Goal: Information Seeking & Learning: Learn about a topic

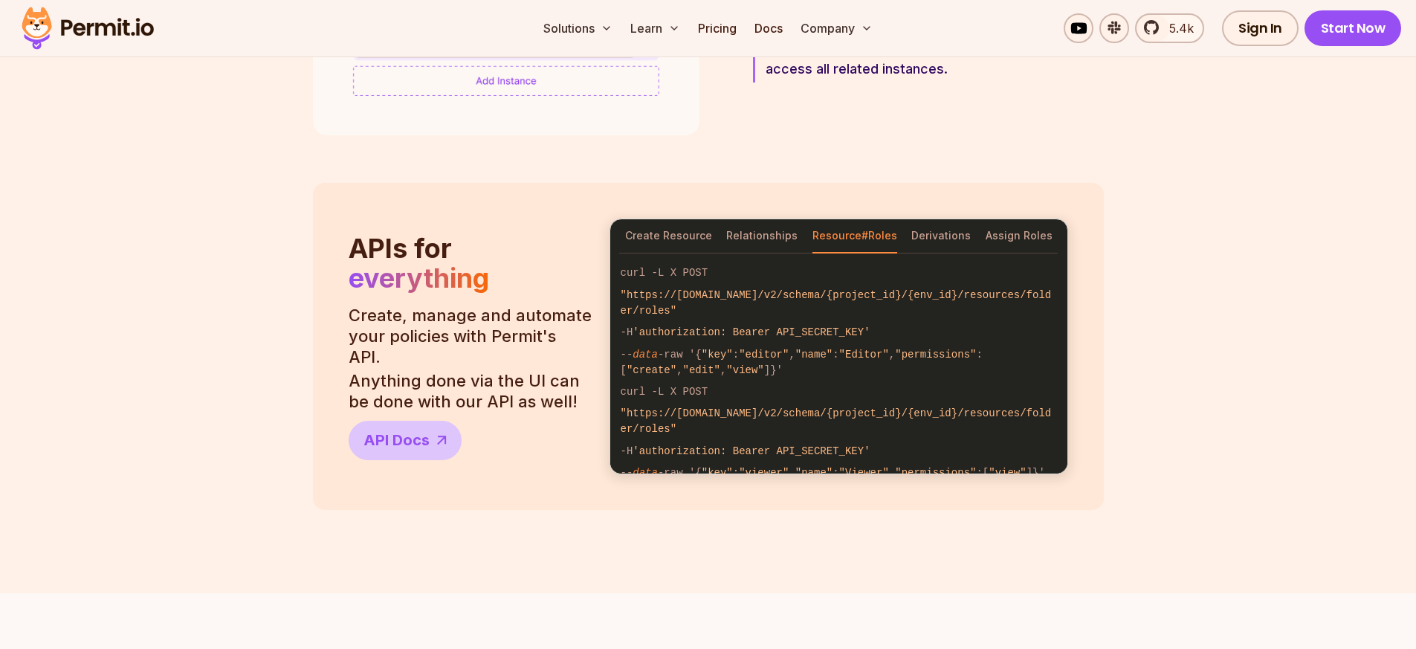
scroll to position [1070, 0]
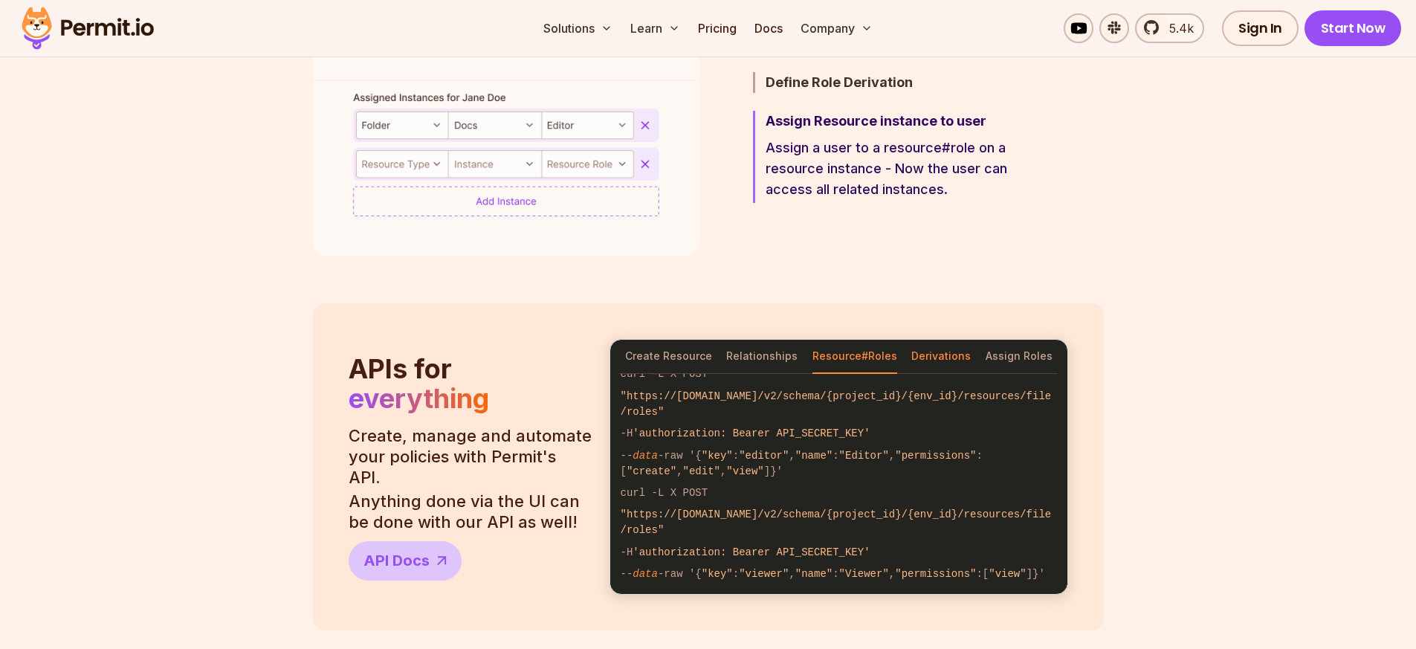
click at [934, 352] on button "Derivations" at bounding box center [940, 357] width 59 height 34
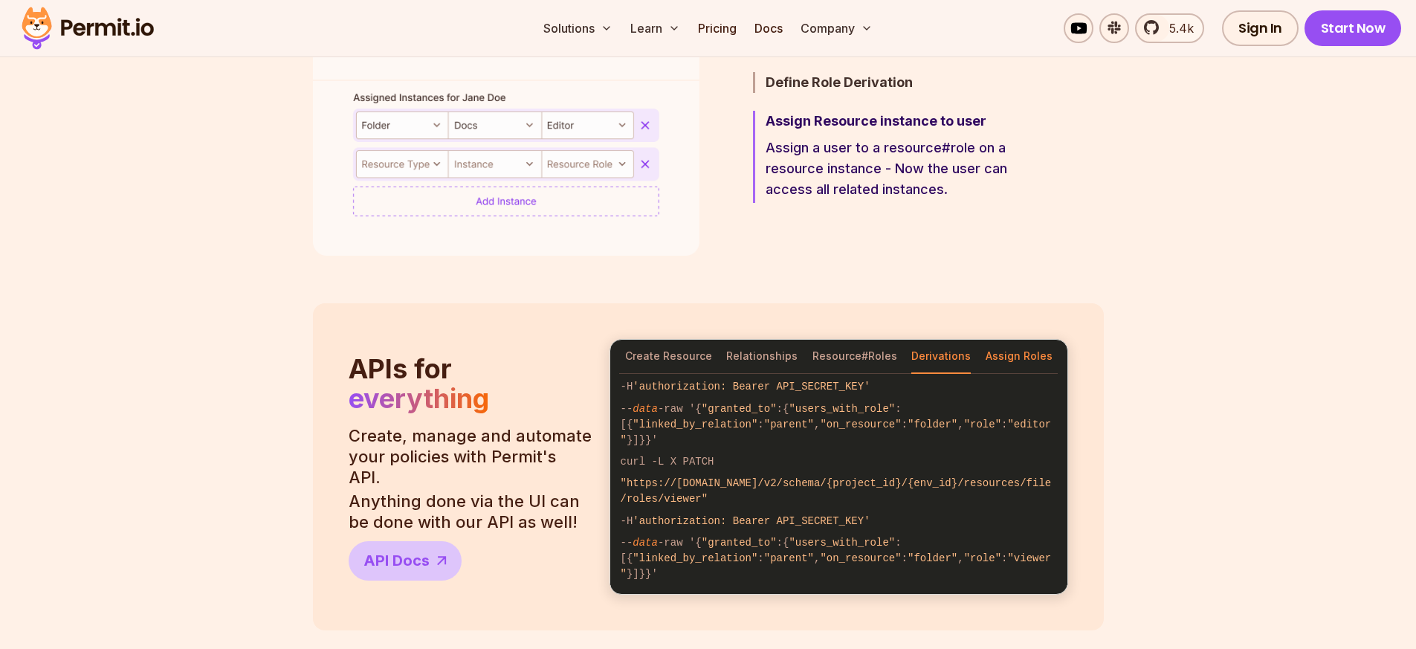
click at [1004, 359] on button "Assign Roles" at bounding box center [1019, 357] width 67 height 34
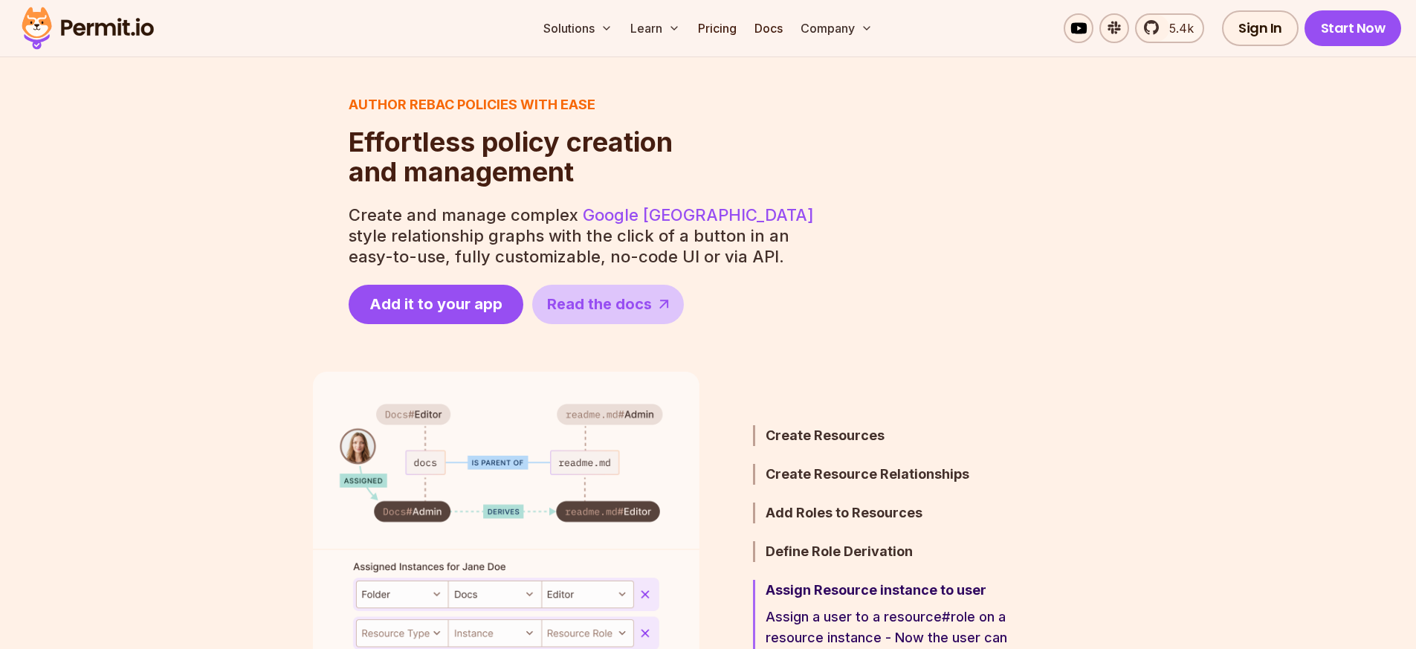
scroll to position [714, 0]
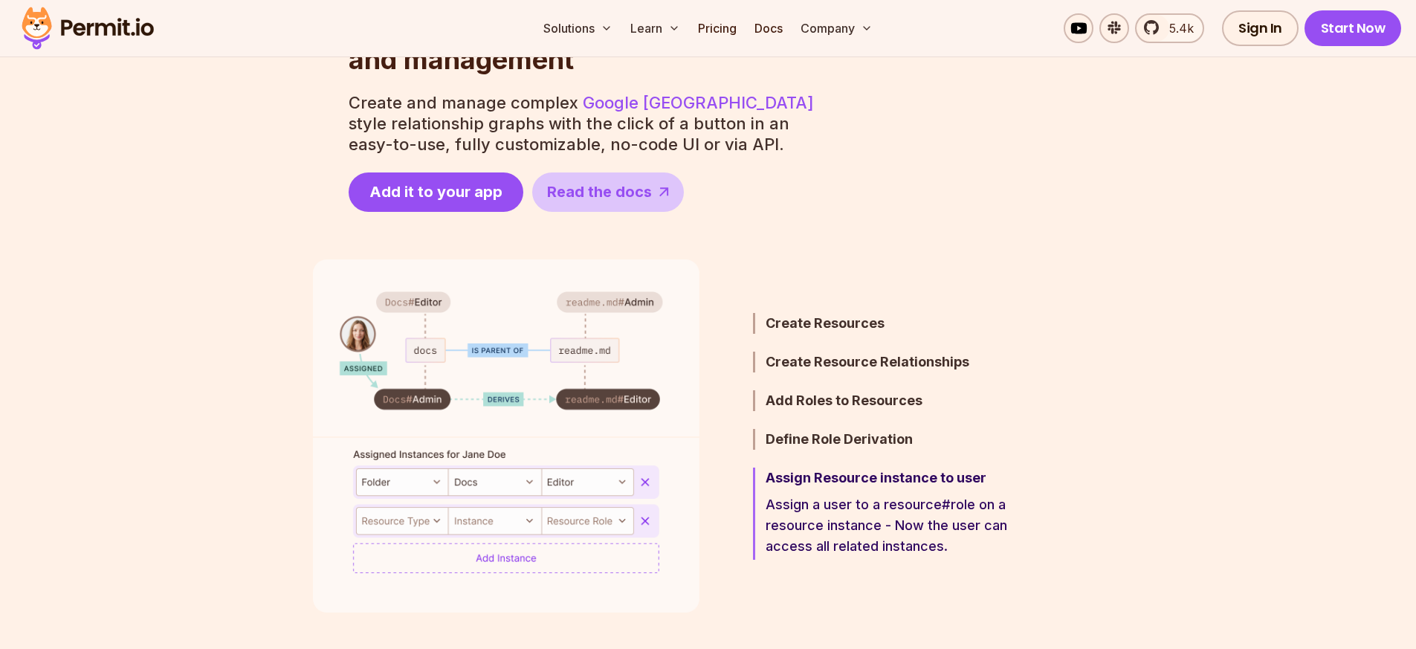
click at [268, 221] on div "Author ReBAC policies with ease Effortless policy creation and management Effor…" at bounding box center [708, 484] width 1416 height 1171
click at [851, 326] on h3 "Create Resources" at bounding box center [895, 323] width 259 height 21
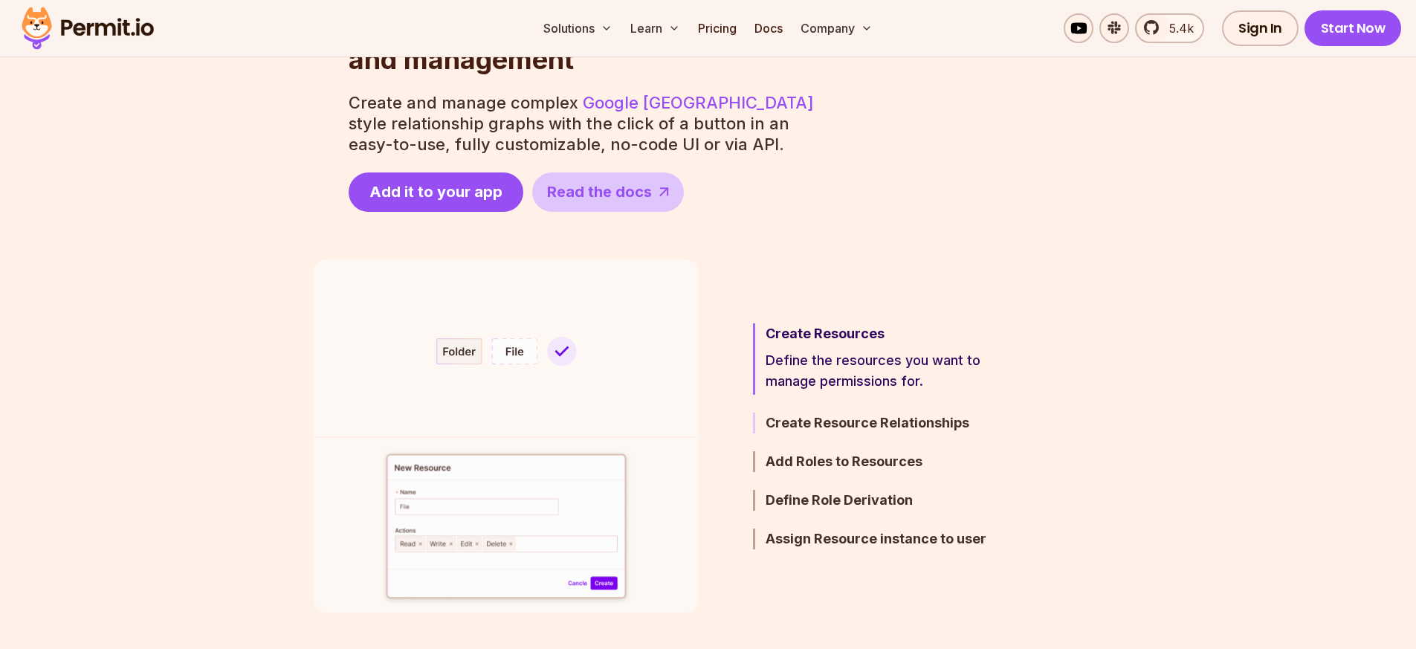
click at [852, 428] on h3 "Create Resource Relationships" at bounding box center [895, 423] width 259 height 21
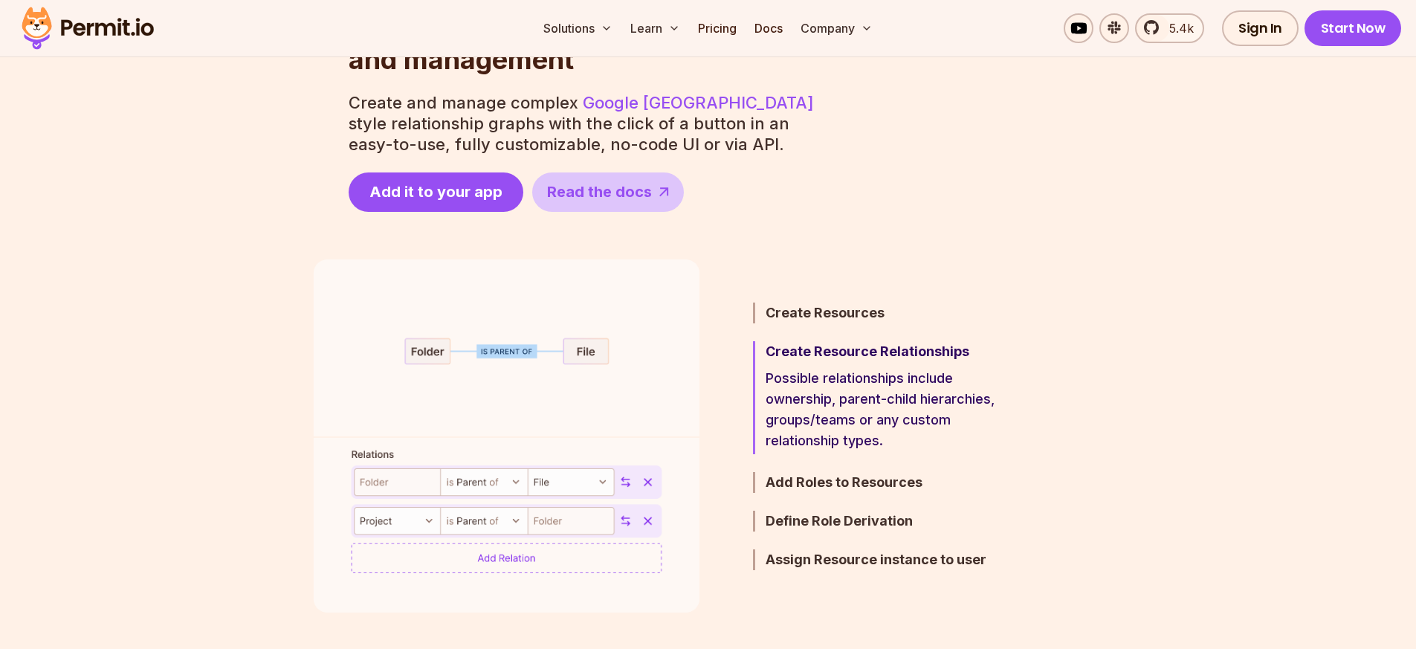
click at [828, 482] on h3 "Add Roles to Resources" at bounding box center [895, 482] width 259 height 21
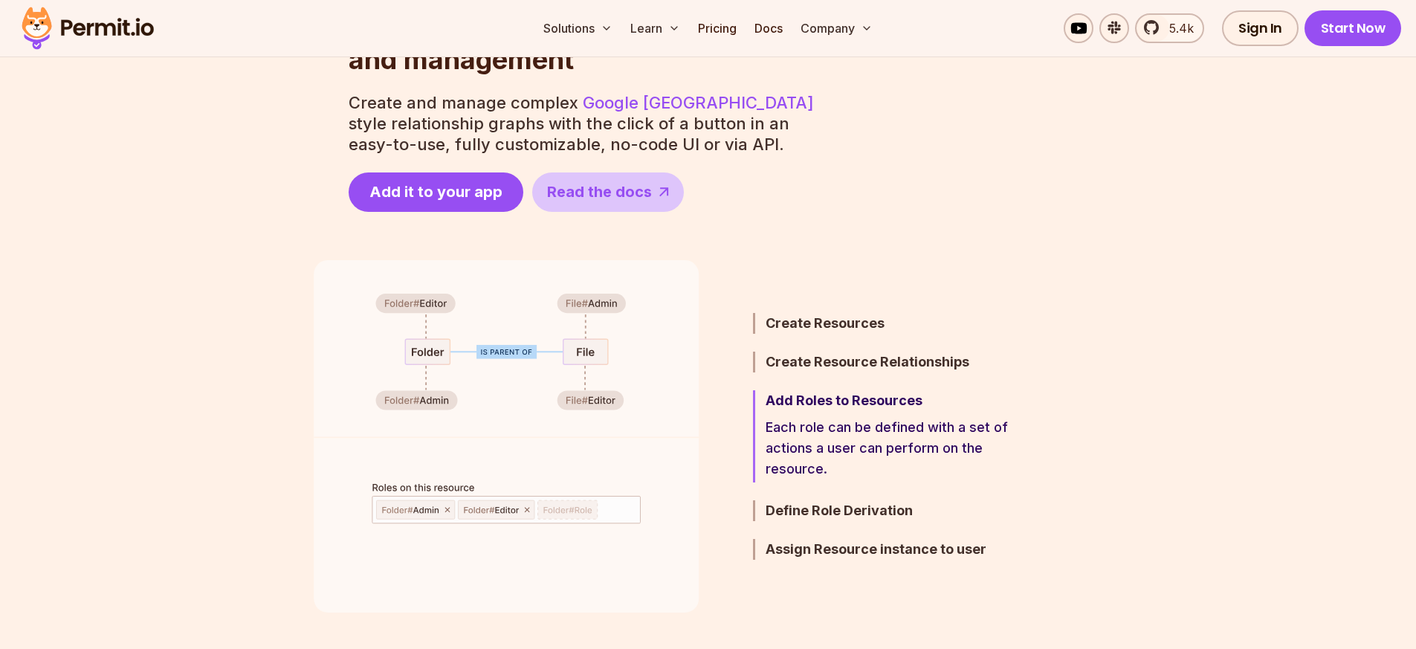
click at [890, 426] on p "Each role can be defined with a set of actions a user can perform on the resour…" at bounding box center [895, 448] width 259 height 62
click at [847, 514] on h3 "Define Role Derivation" at bounding box center [895, 510] width 259 height 21
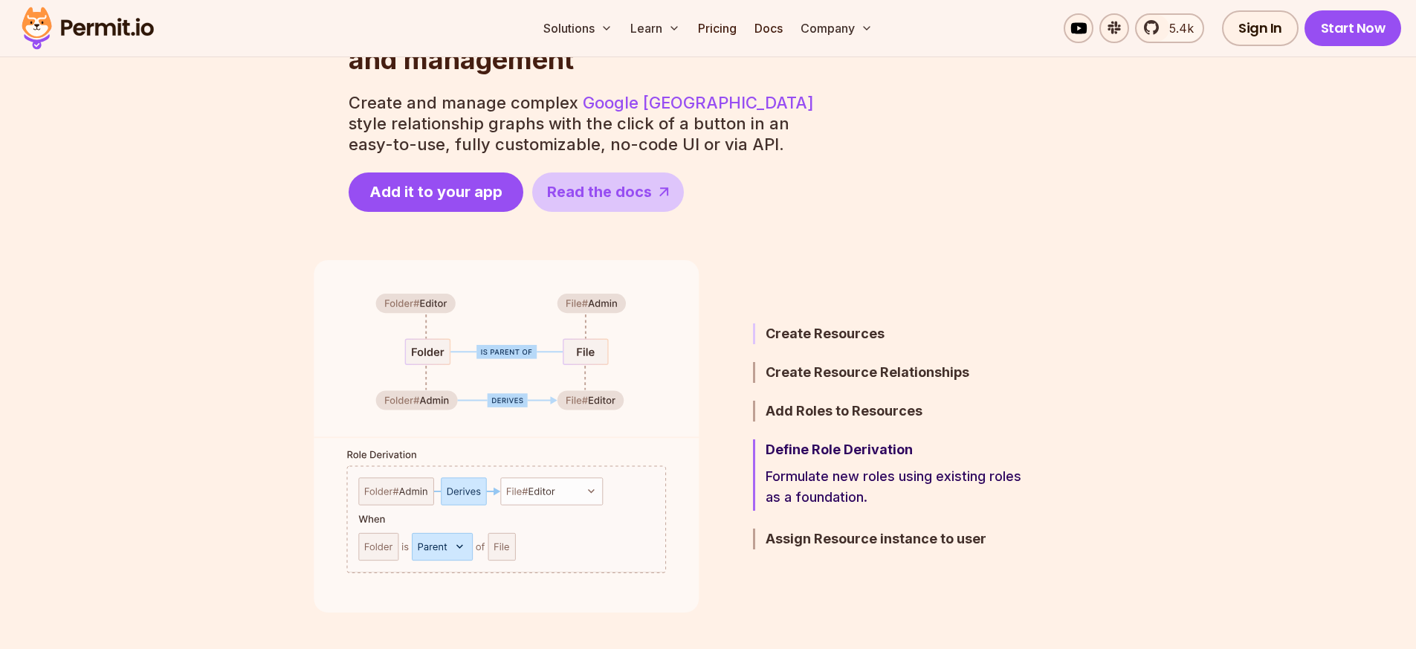
click at [813, 326] on h3 "Create Resources" at bounding box center [895, 333] width 259 height 21
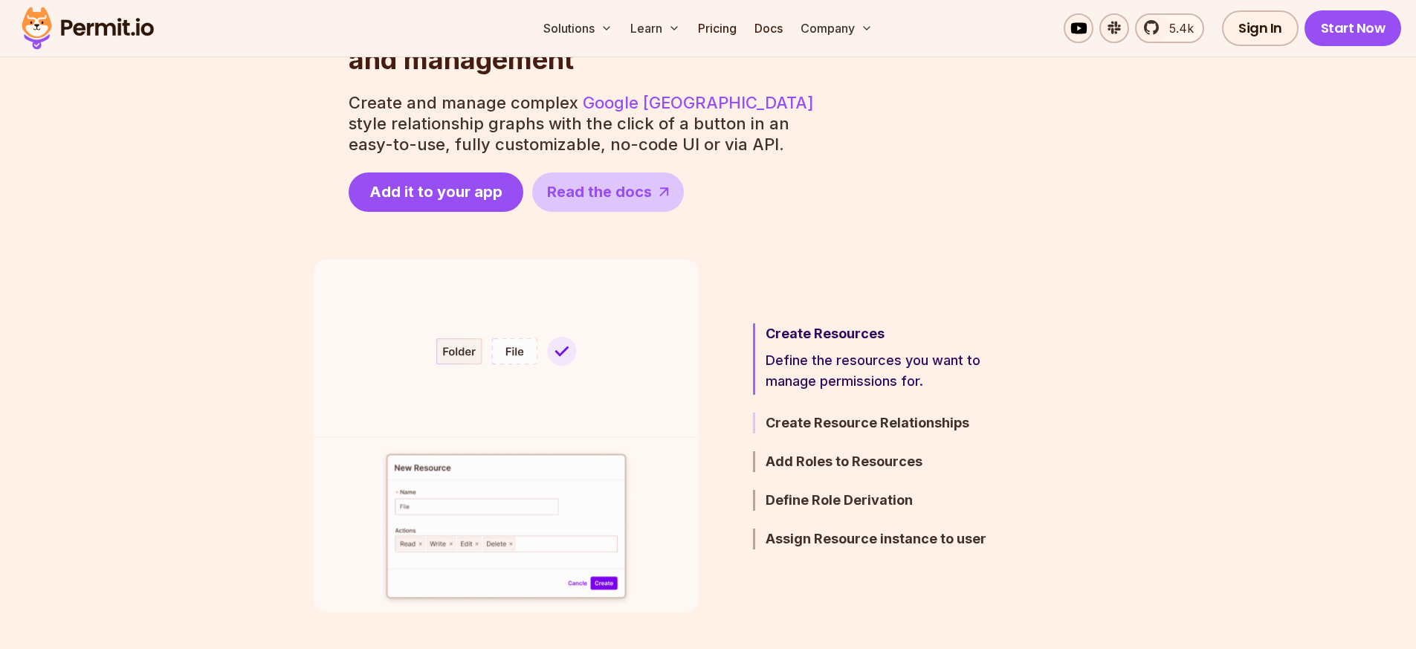
click at [844, 425] on h3 "Create Resource Relationships" at bounding box center [895, 423] width 259 height 21
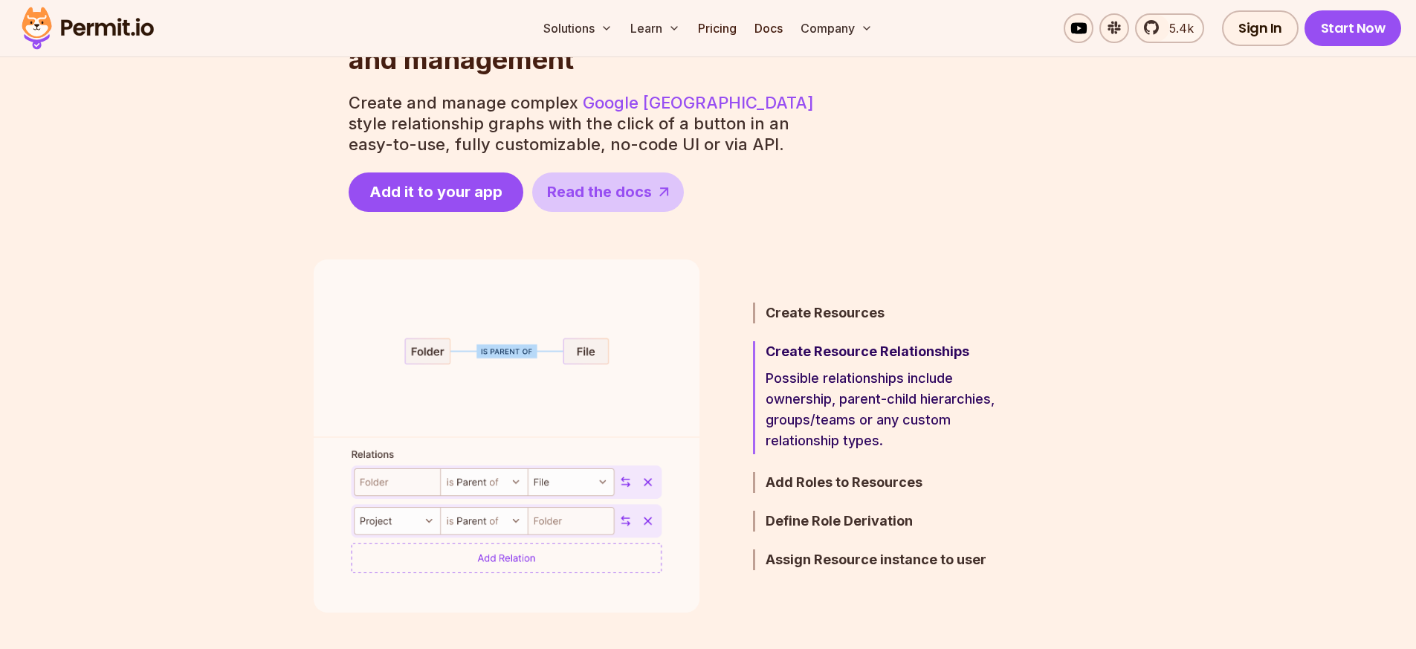
click at [818, 323] on ul "Create Resources Define the resources you want to manage permissions for. Creat…" at bounding box center [871, 435] width 308 height 353
click at [820, 311] on h3 "Create Resources" at bounding box center [895, 313] width 259 height 21
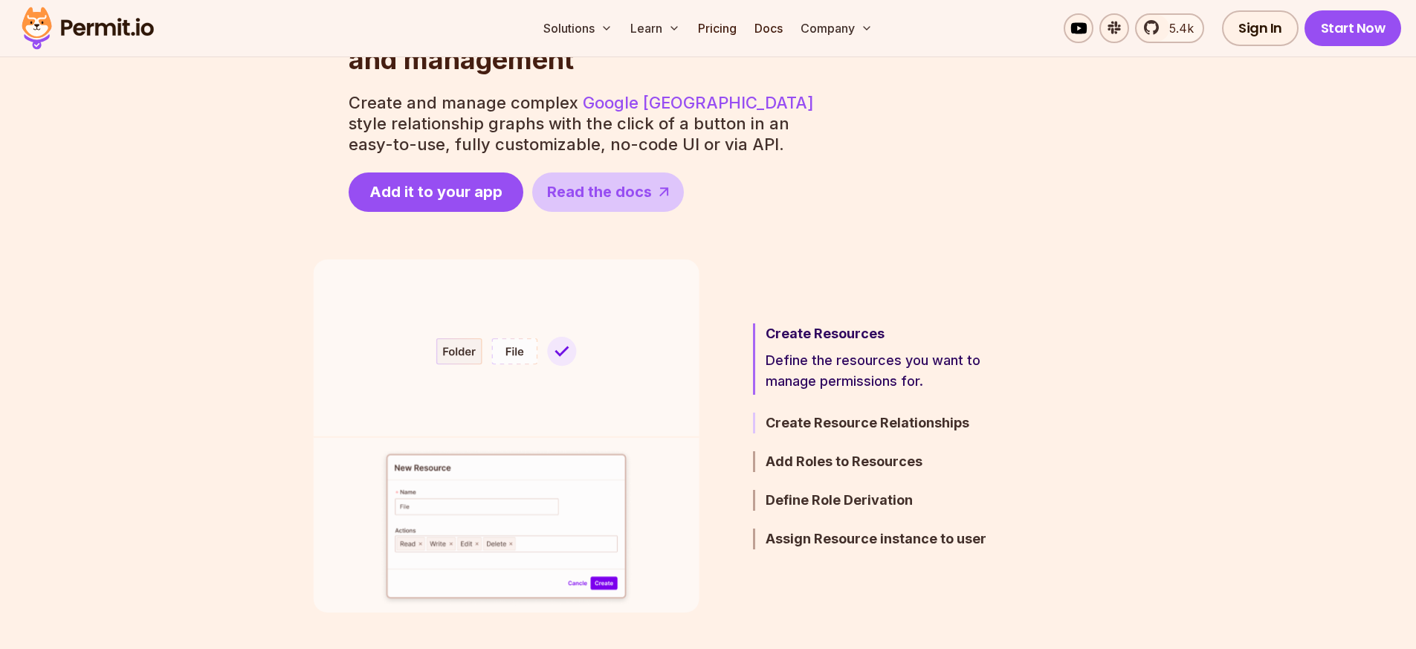
click at [822, 421] on h3 "Create Resource Relationships" at bounding box center [895, 423] width 259 height 21
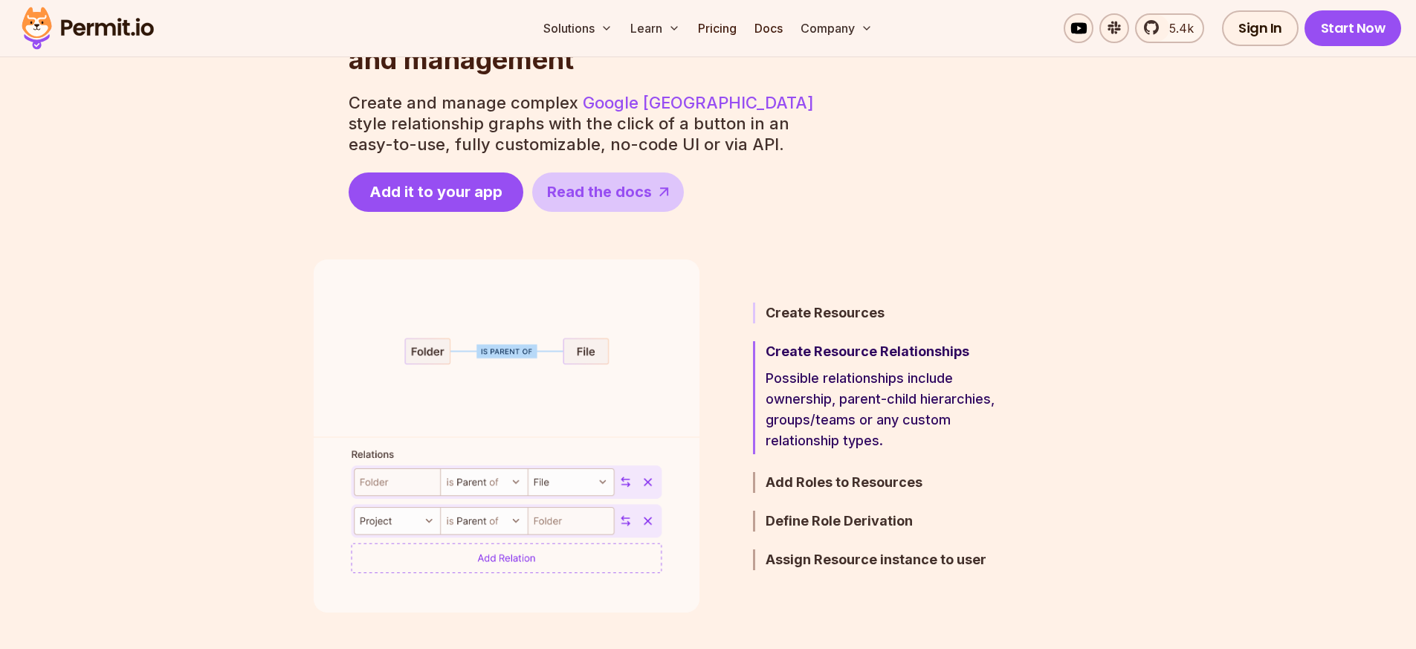
click at [821, 309] on h3 "Create Resources" at bounding box center [895, 313] width 259 height 21
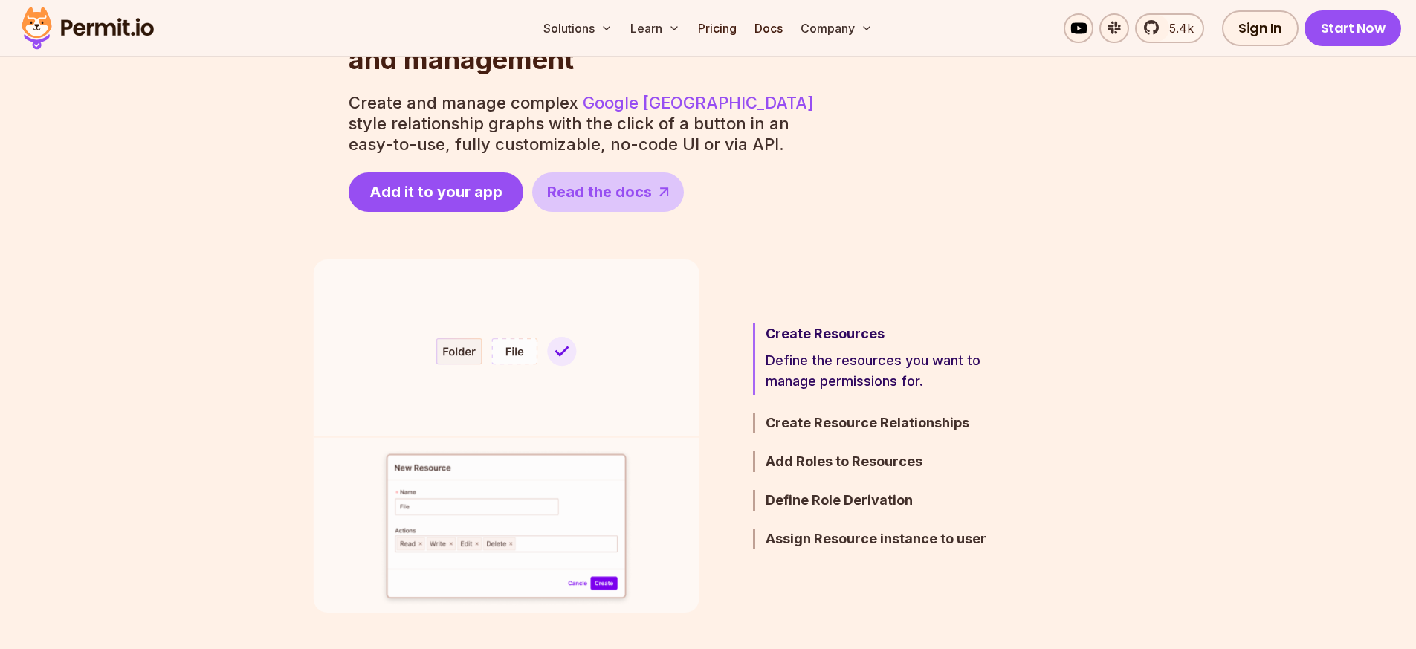
click at [845, 351] on p "Define the resources you want to manage permissions for." at bounding box center [895, 371] width 259 height 42
click at [853, 418] on h3 "Create Resource Relationships" at bounding box center [895, 423] width 259 height 21
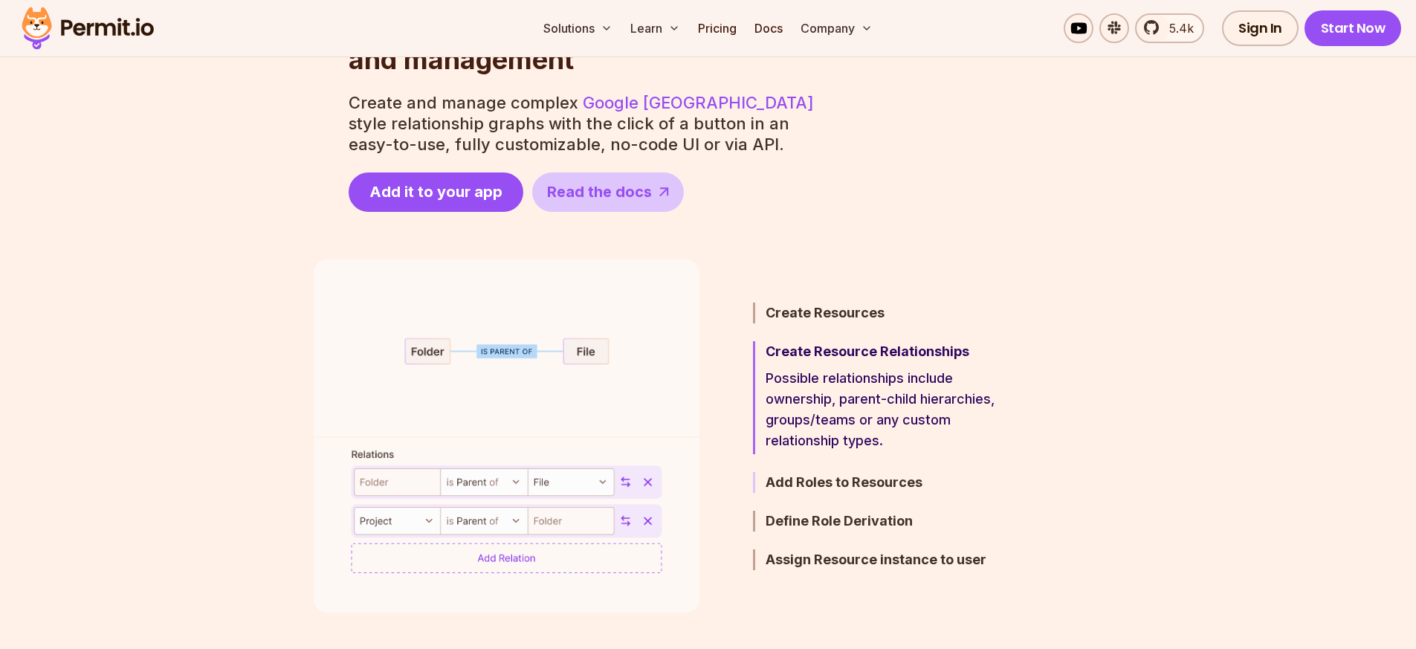
click at [845, 481] on h3 "Add Roles to Resources" at bounding box center [895, 482] width 259 height 21
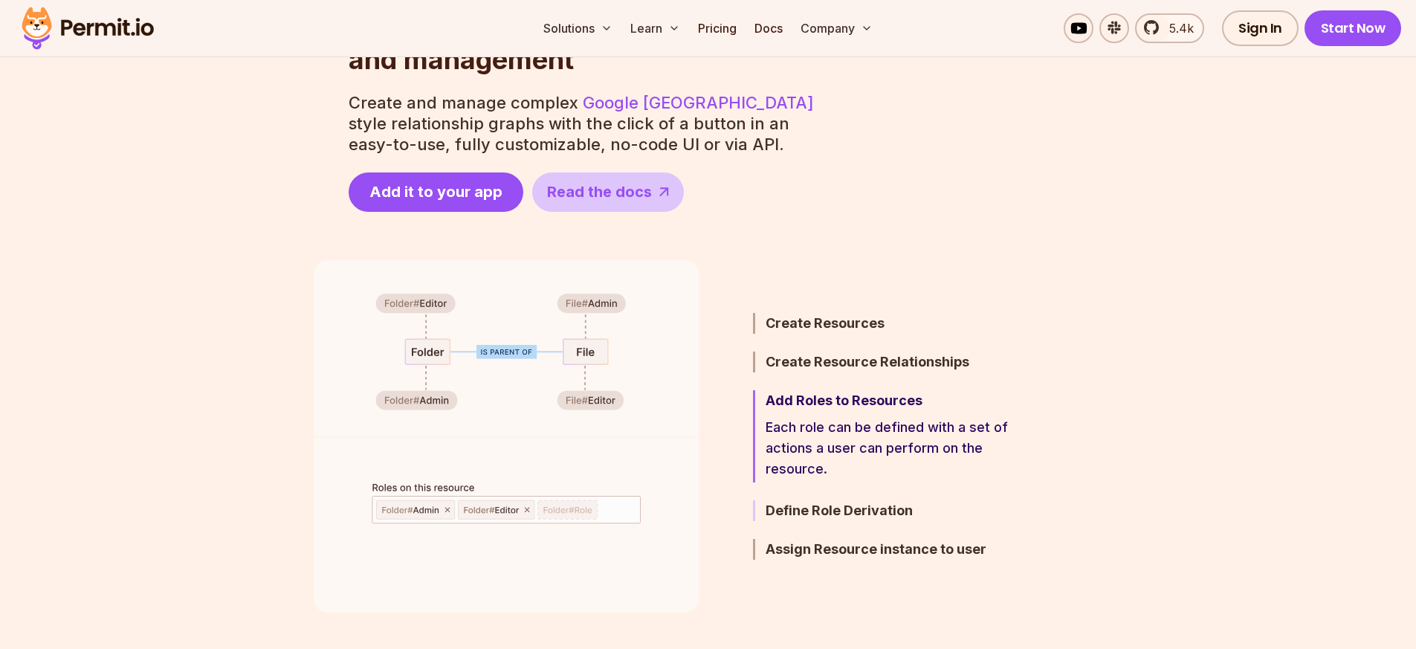
click at [840, 507] on h3 "Define Role Derivation" at bounding box center [895, 510] width 259 height 21
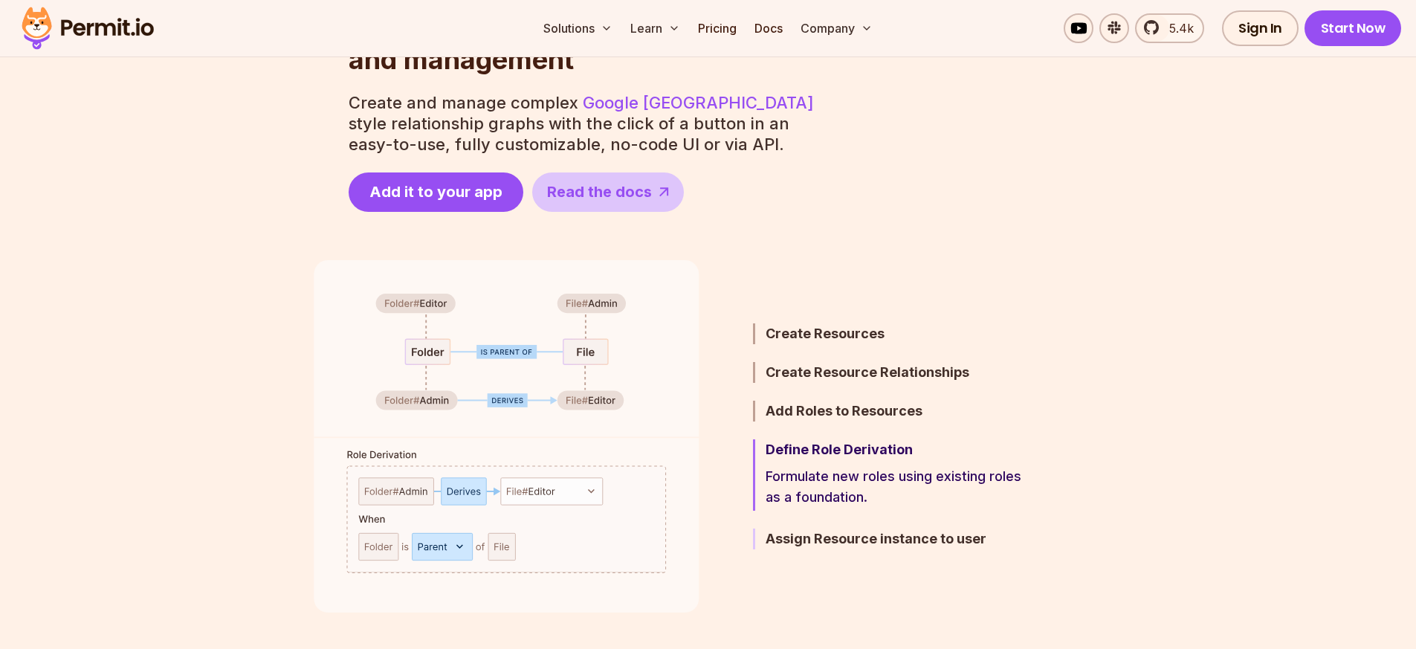
click at [836, 542] on h3 "Assign Resource instance to user" at bounding box center [895, 539] width 259 height 21
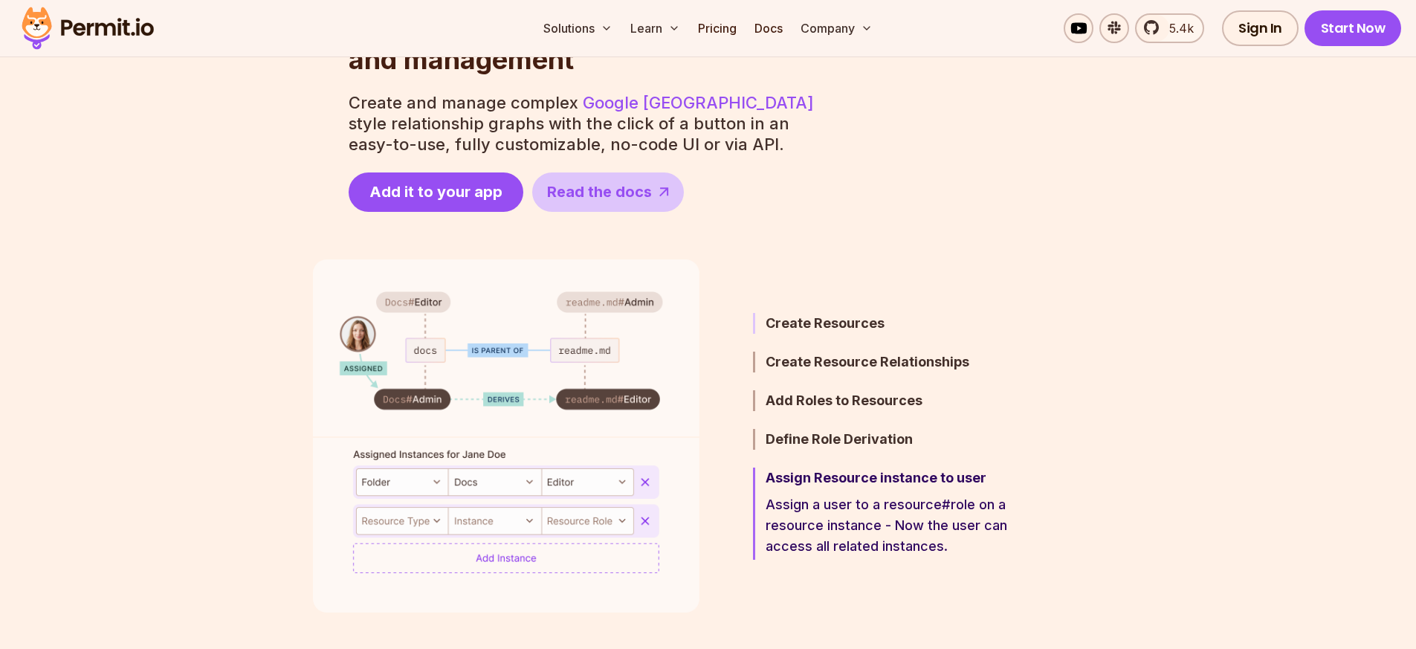
click at [841, 326] on h3 "Create Resources" at bounding box center [895, 323] width 259 height 21
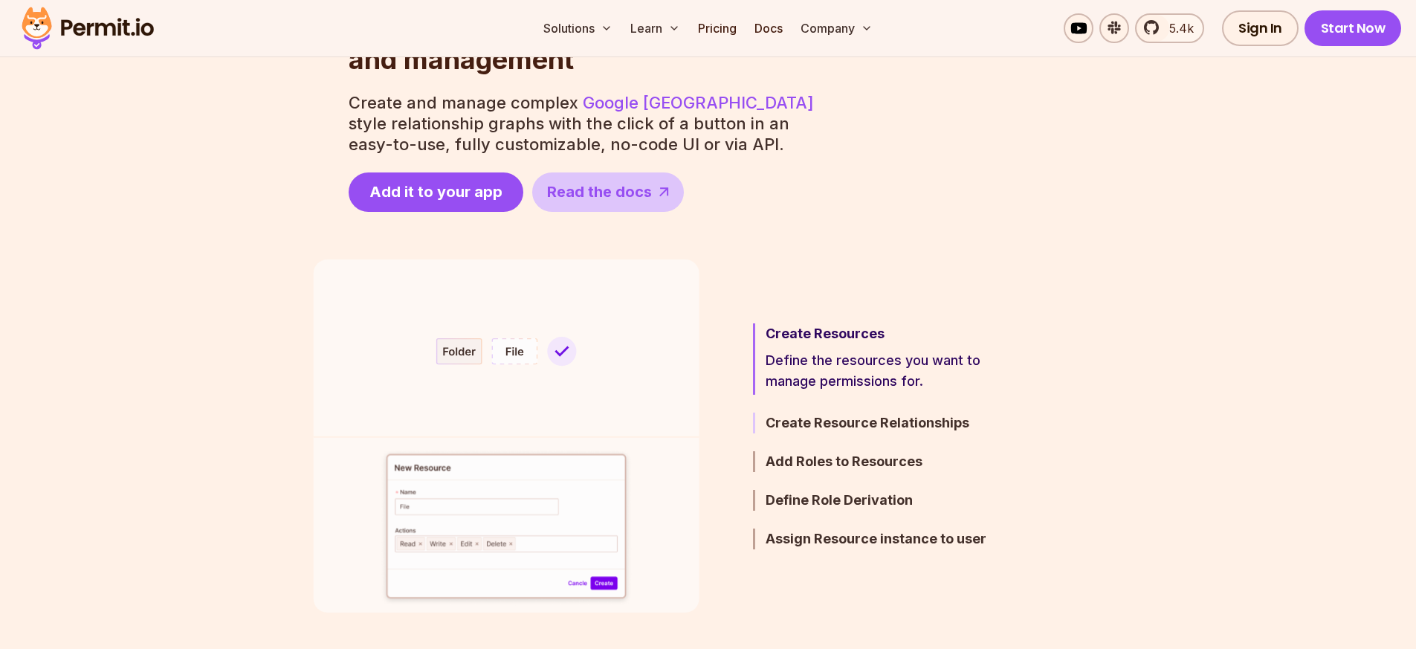
click at [837, 424] on h3 "Create Resource Relationships" at bounding box center [895, 423] width 259 height 21
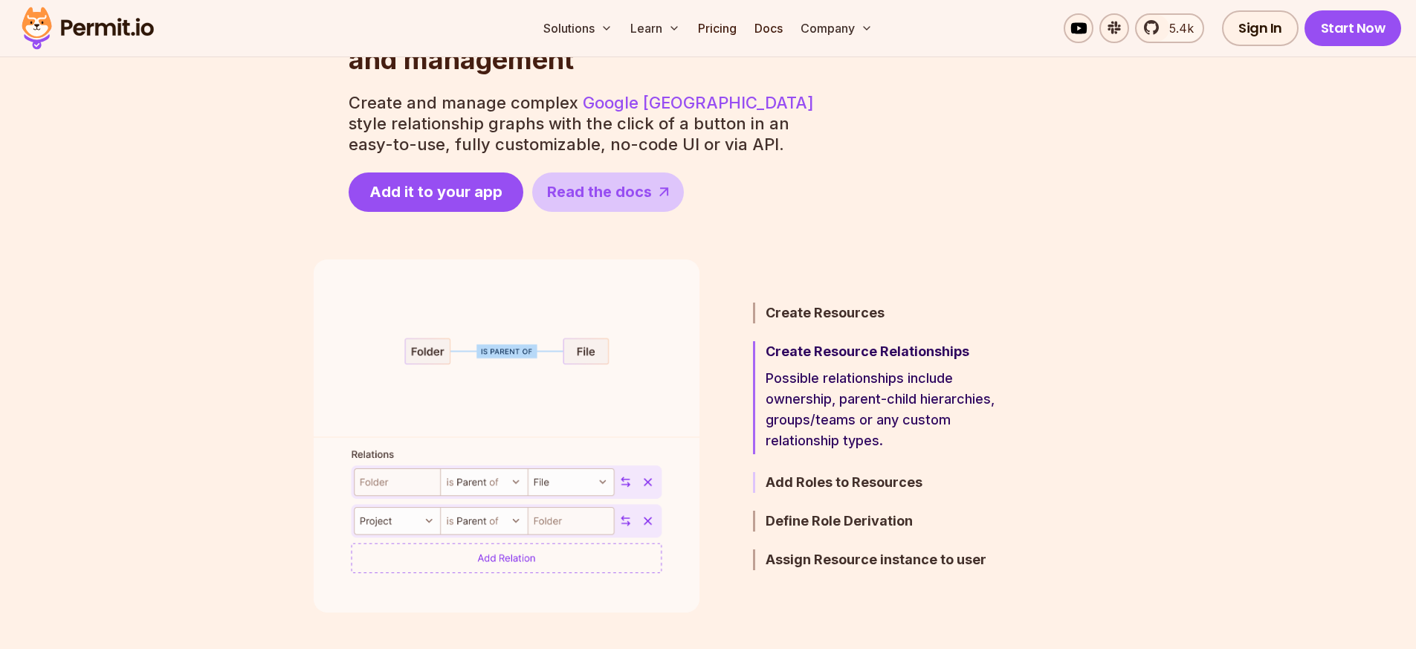
click at [827, 485] on h3 "Add Roles to Resources" at bounding box center [895, 482] width 259 height 21
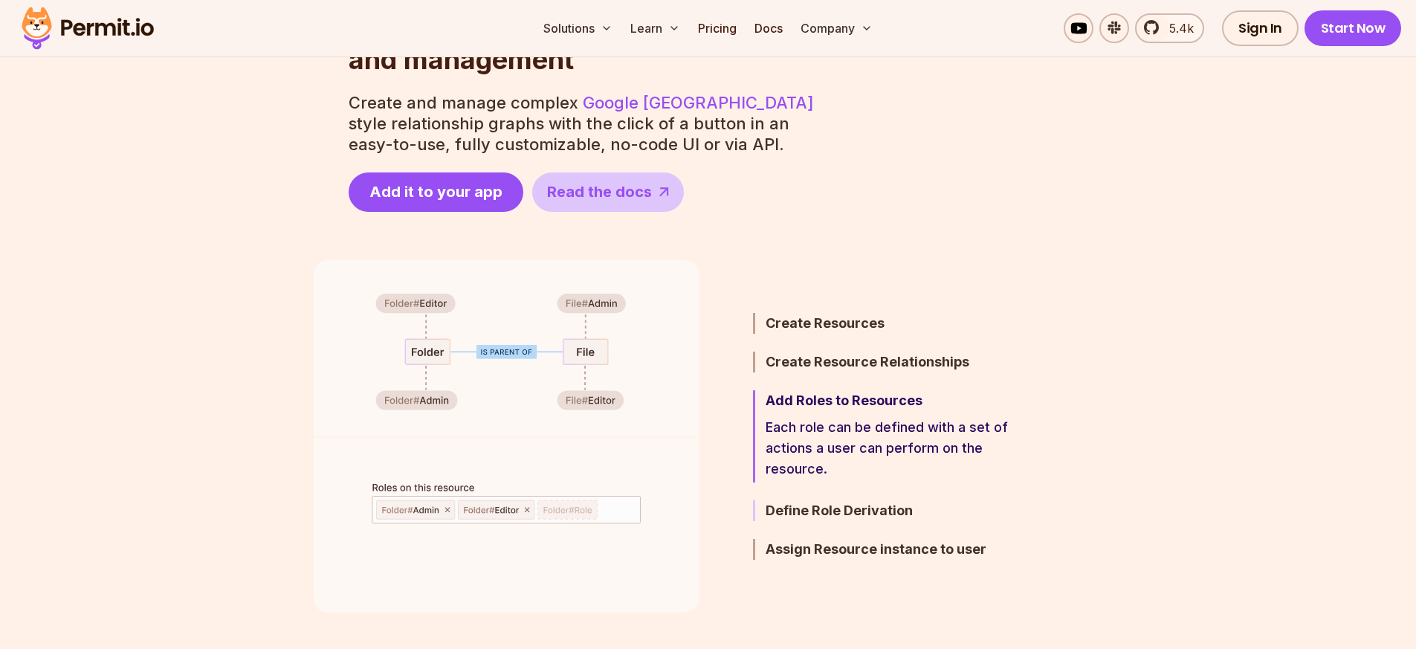
click at [821, 511] on h3 "Define Role Derivation" at bounding box center [895, 510] width 259 height 21
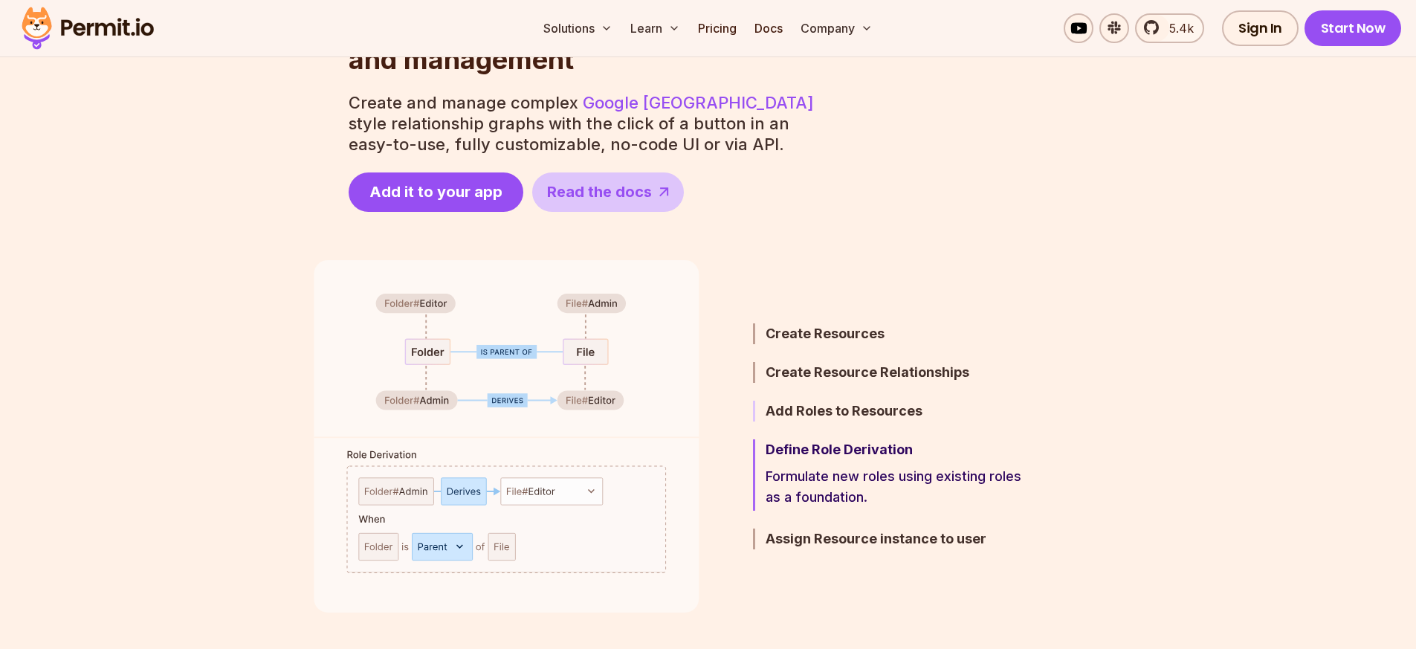
click at [820, 413] on h3 "Add Roles to Resources" at bounding box center [895, 411] width 259 height 21
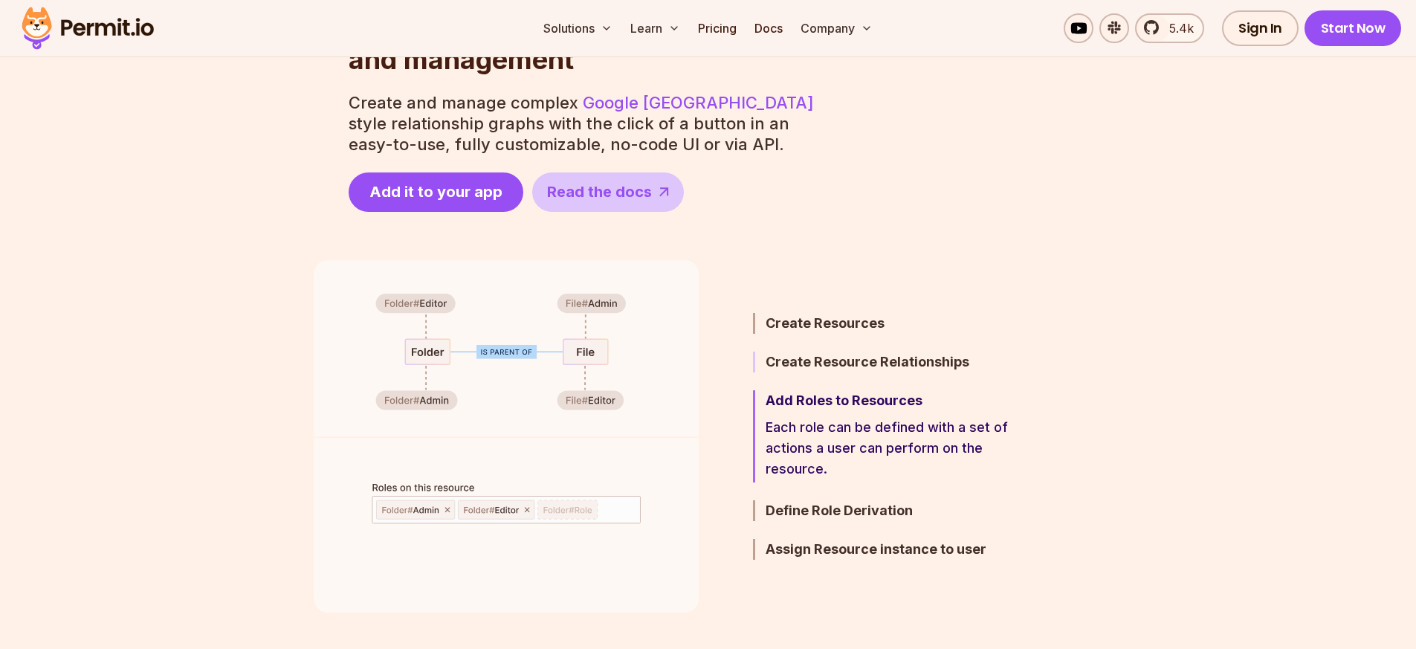
click at [832, 363] on h3 "Create Resource Relationships" at bounding box center [895, 362] width 259 height 21
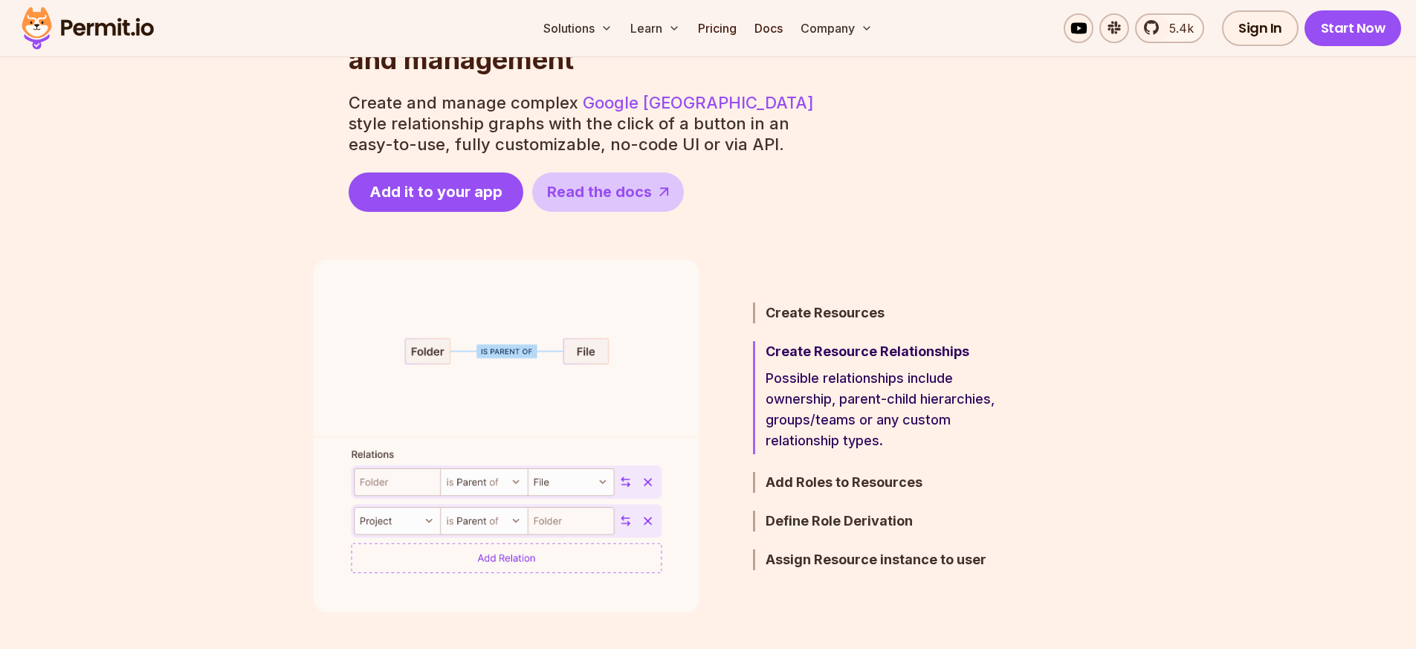
click at [853, 312] on h3 "Create Resources" at bounding box center [895, 313] width 259 height 21
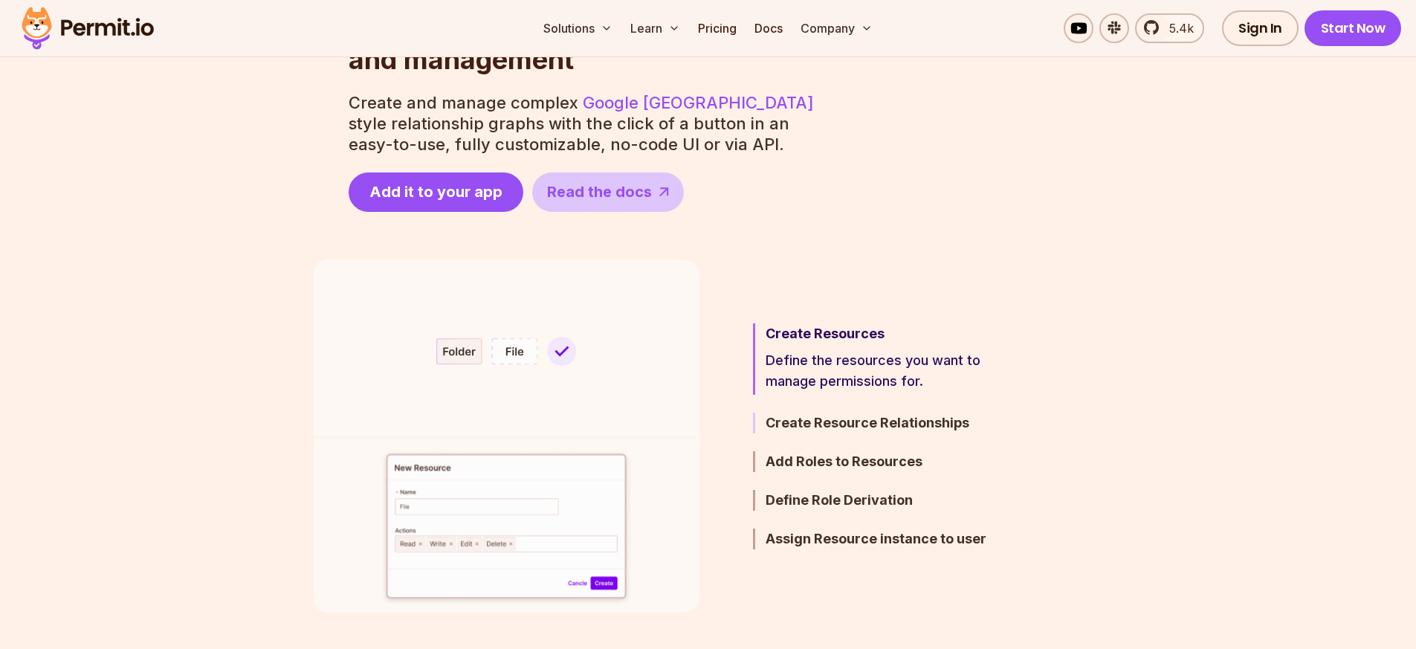
click at [838, 424] on h3 "Create Resource Relationships" at bounding box center [895, 423] width 259 height 21
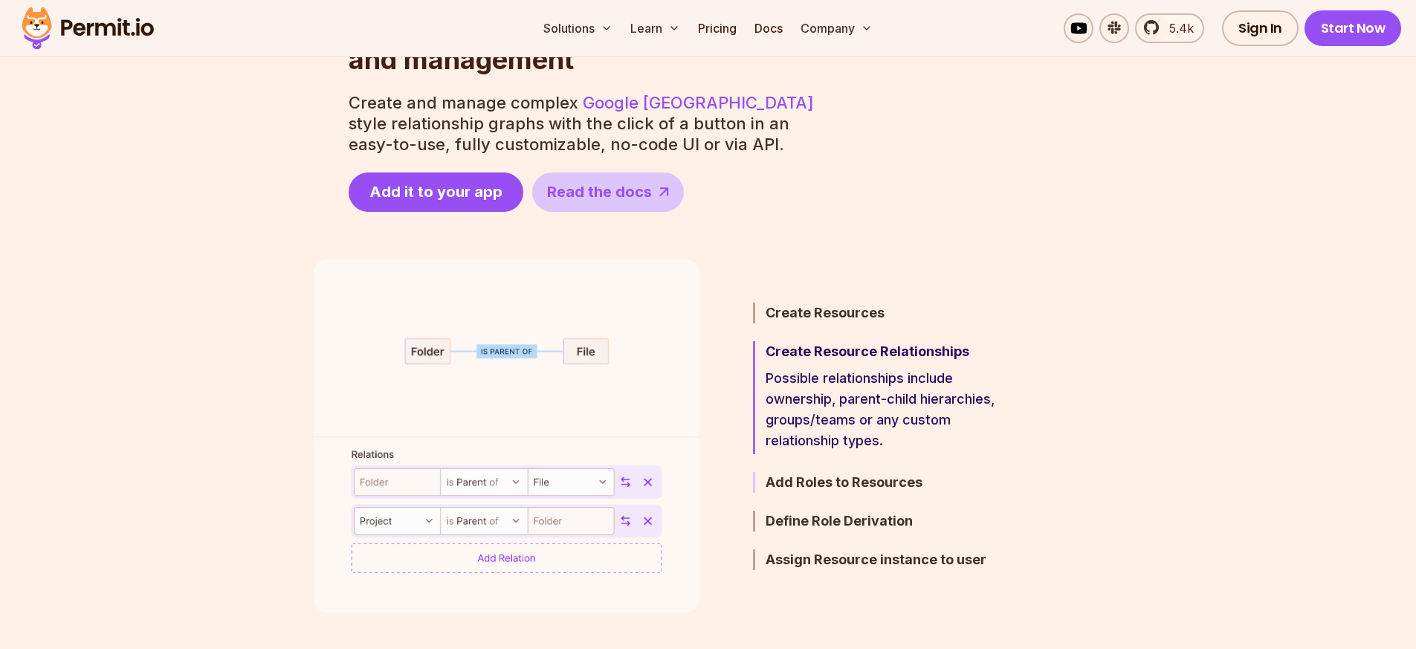
click at [840, 482] on h3 "Add Roles to Resources" at bounding box center [895, 482] width 259 height 21
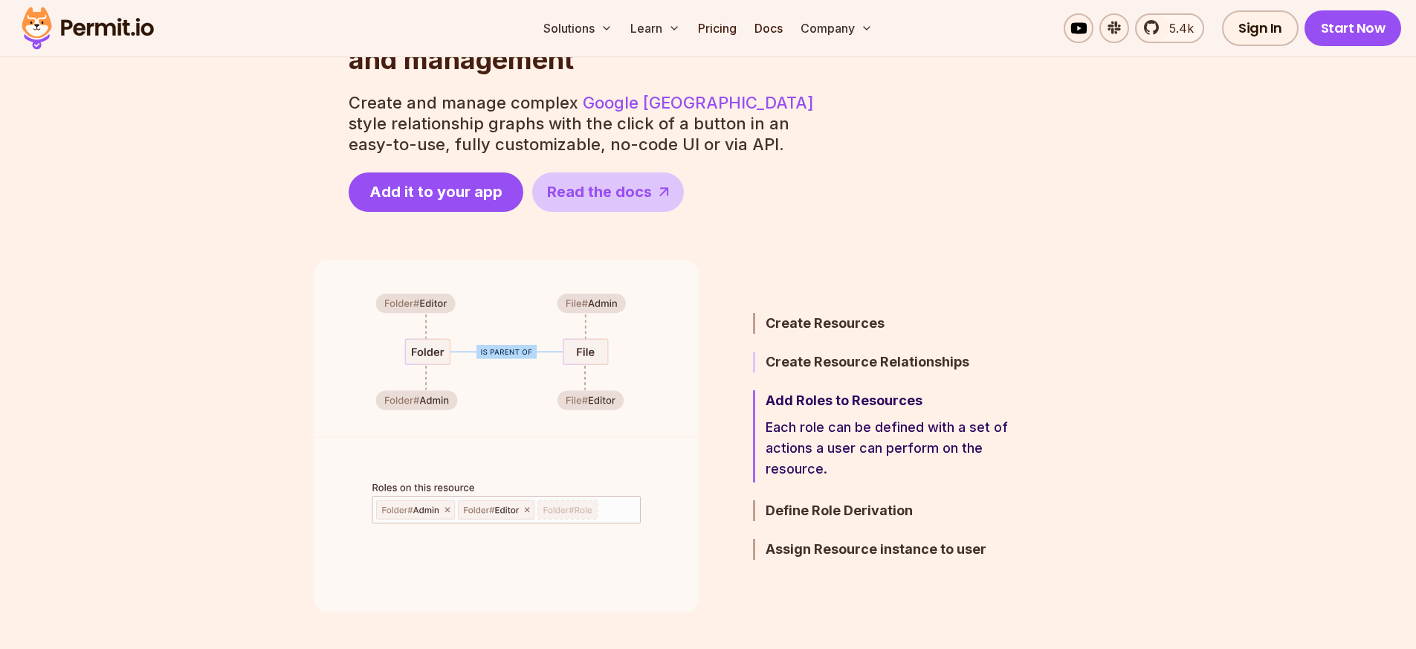
click at [833, 362] on h3 "Create Resource Relationships" at bounding box center [895, 362] width 259 height 21
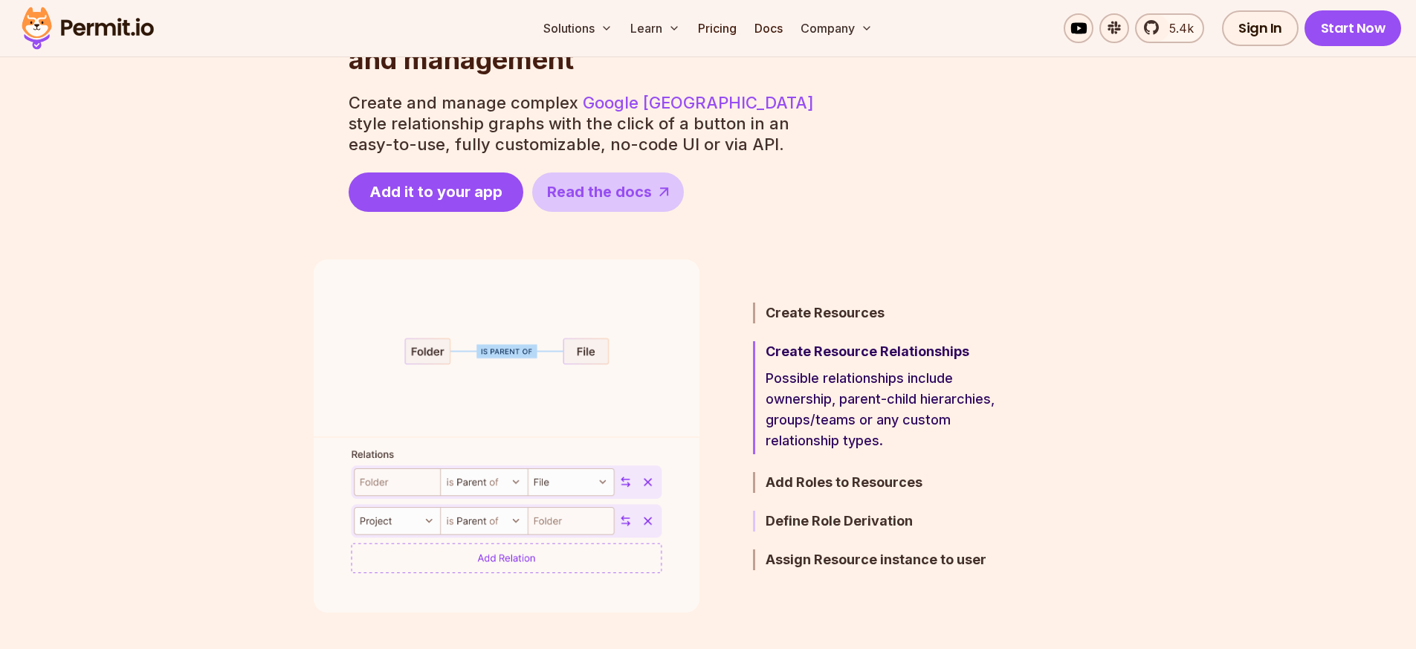
click at [880, 529] on h3 "Define Role Derivation" at bounding box center [895, 521] width 259 height 21
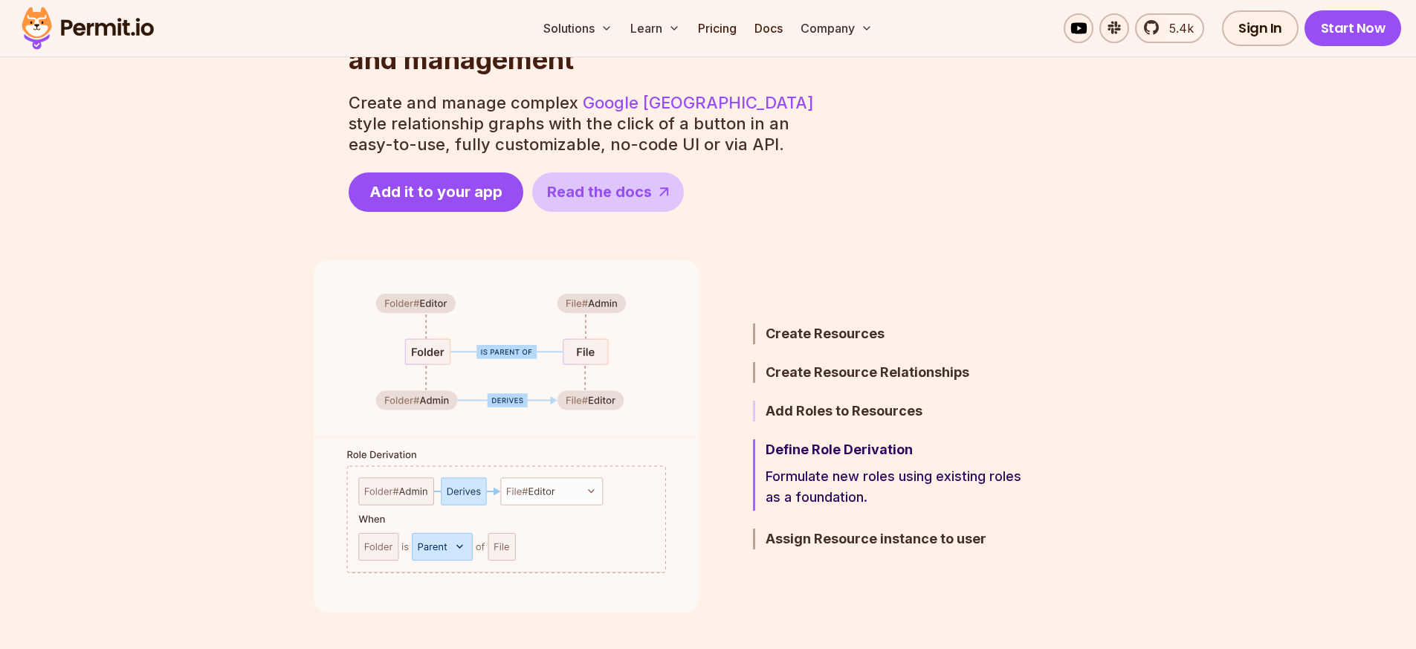
click at [847, 416] on h3 "Add Roles to Resources" at bounding box center [895, 411] width 259 height 21
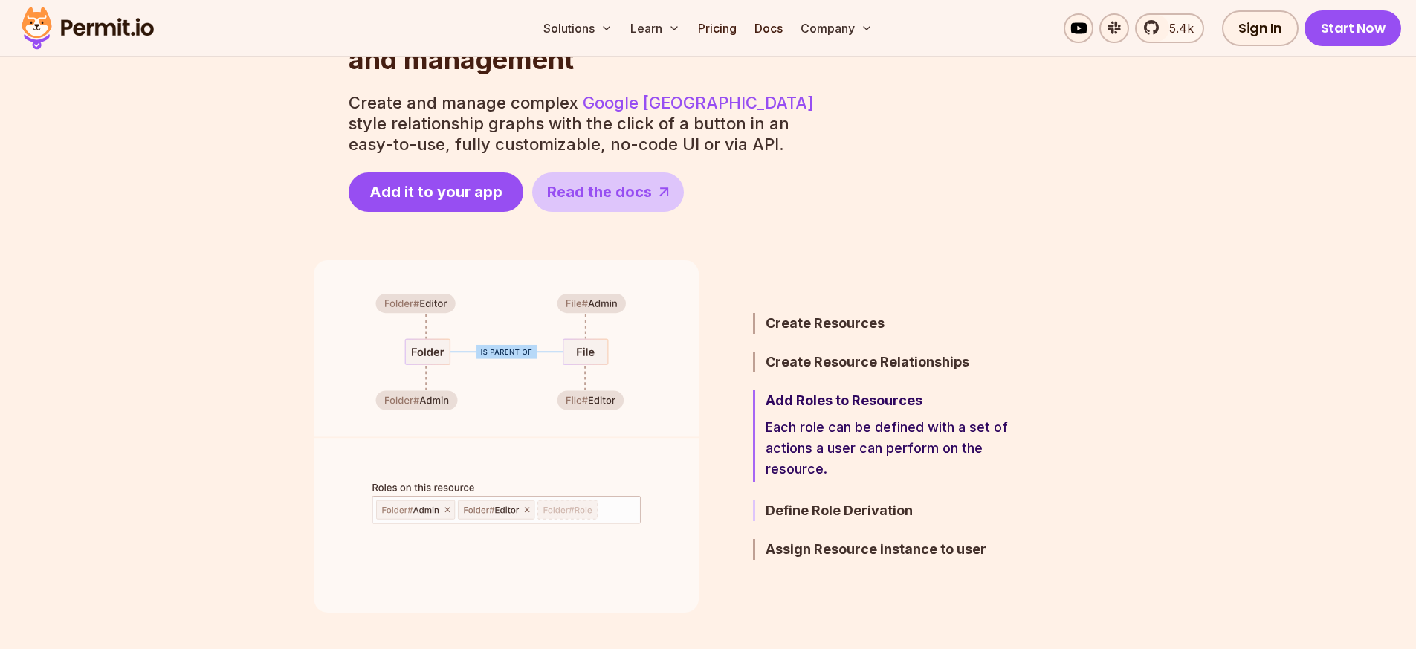
click at [853, 512] on h3 "Define Role Derivation" at bounding box center [895, 510] width 259 height 21
